Goal: Task Accomplishment & Management: Use online tool/utility

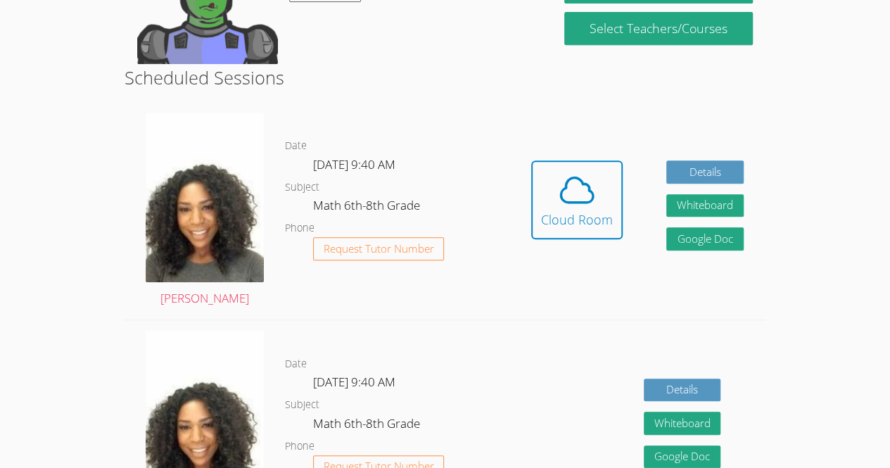
scroll to position [304, 0]
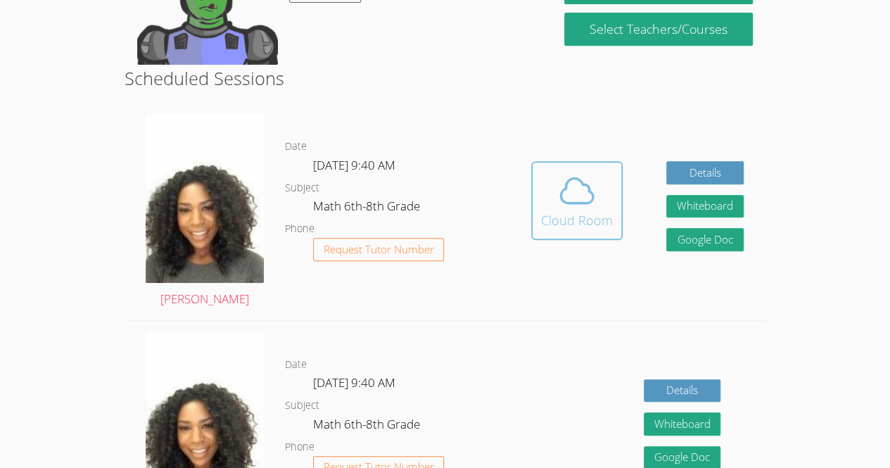
click at [578, 193] on icon at bounding box center [576, 190] width 39 height 39
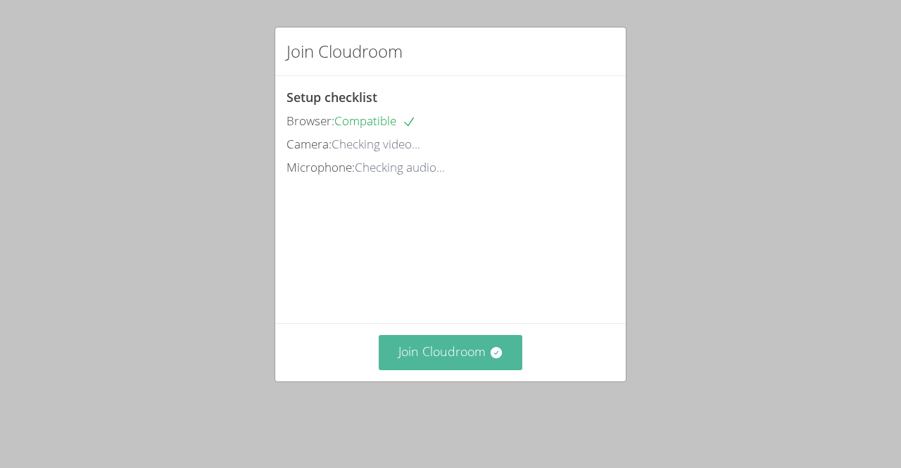
click at [451, 369] on button "Join Cloudroom" at bounding box center [451, 352] width 144 height 34
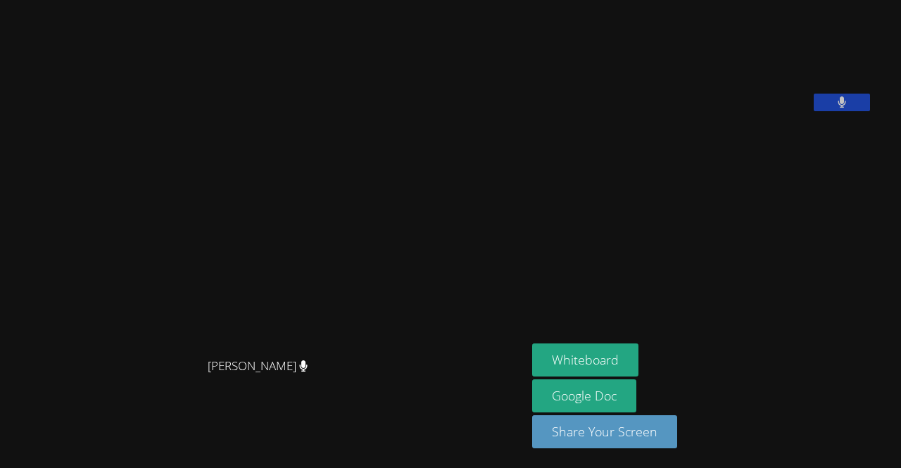
click at [308, 364] on span "[PERSON_NAME]" at bounding box center [258, 366] width 101 height 20
click at [311, 383] on div "[PERSON_NAME]" at bounding box center [263, 378] width 515 height 56
click at [580, 362] on button "Whiteboard" at bounding box center [585, 359] width 106 height 33
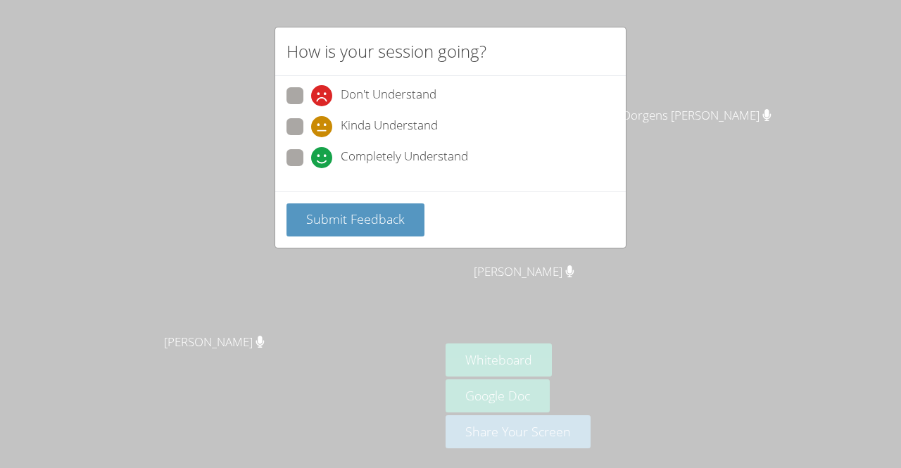
click at [311, 168] on span at bounding box center [311, 168] width 0 height 0
click at [311, 157] on input "Completely Understand" at bounding box center [317, 155] width 12 height 12
radio input "true"
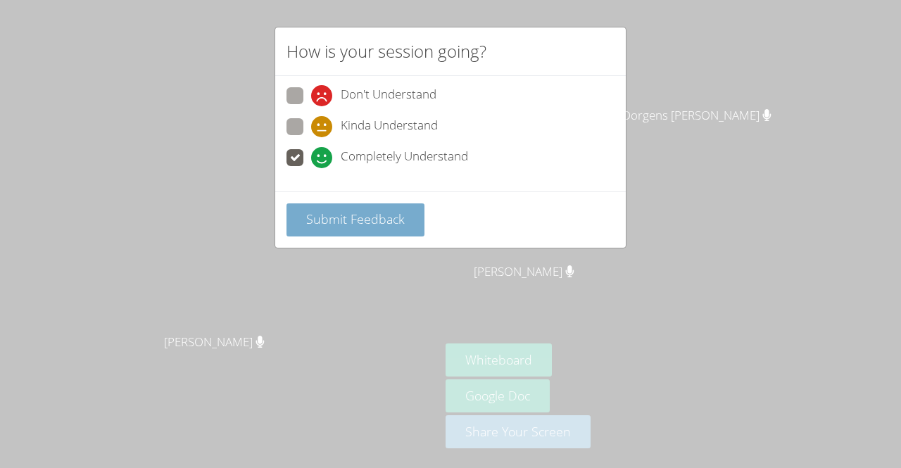
click at [370, 206] on button "Submit Feedback" at bounding box center [355, 219] width 138 height 33
